Goal: Task Accomplishment & Management: Manage account settings

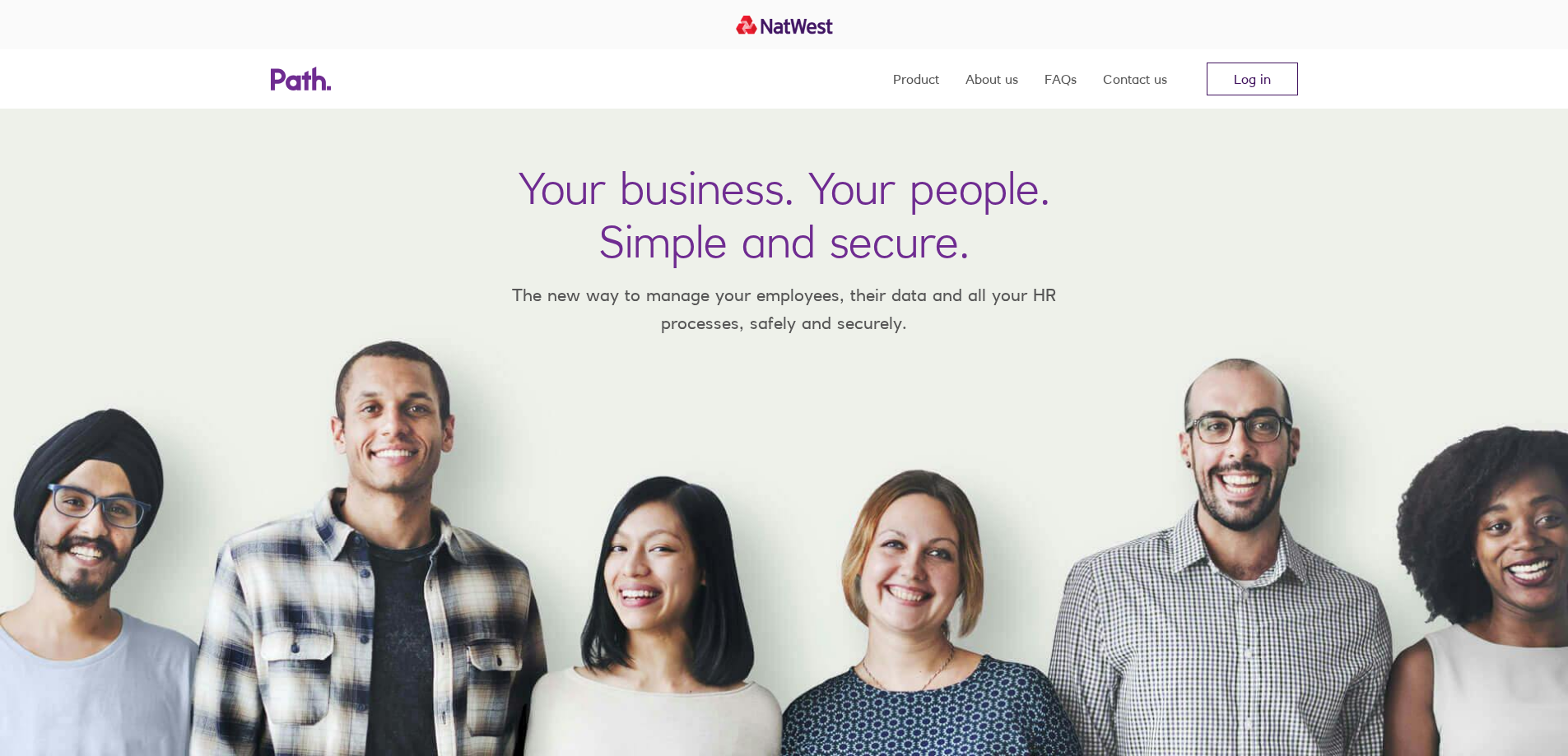
click at [1253, 81] on link "Log in" at bounding box center [1252, 79] width 91 height 33
